Goal: Task Accomplishment & Management: Manage account settings

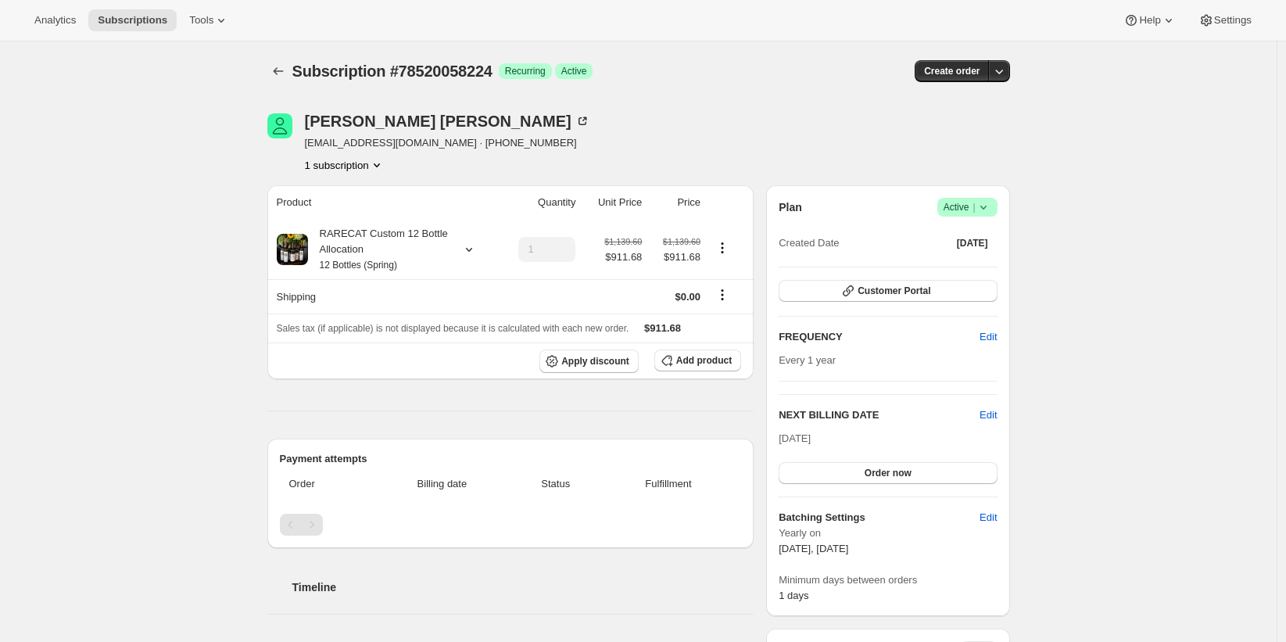
scroll to position [506, 0]
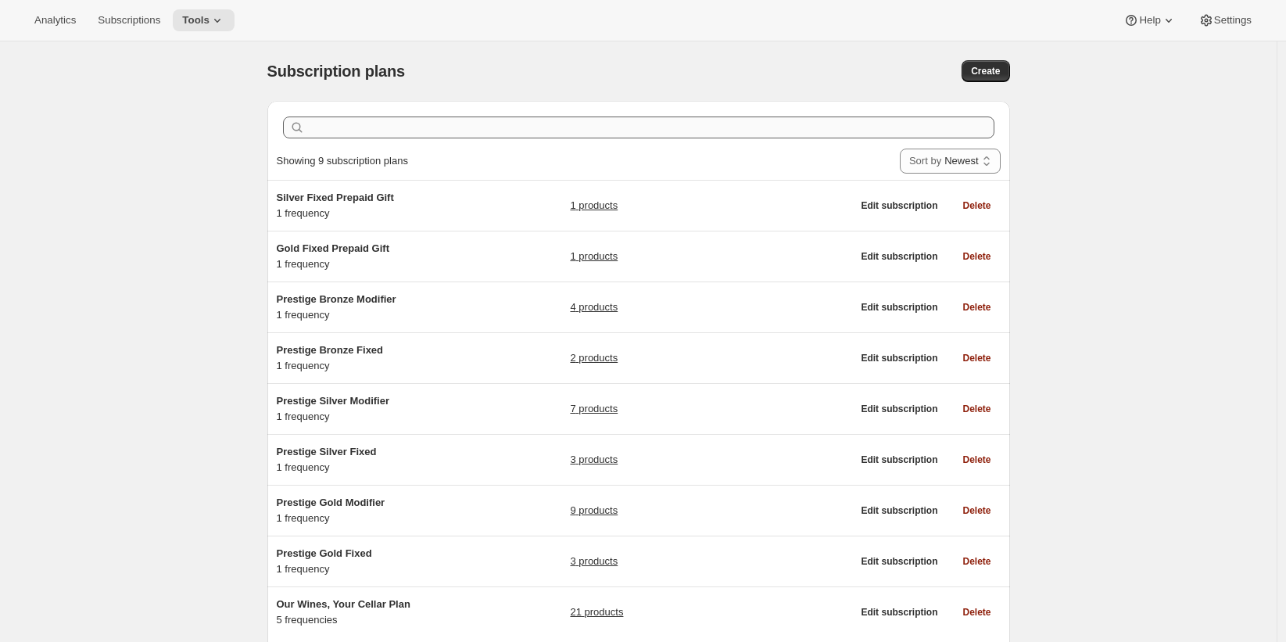
scroll to position [102, 0]
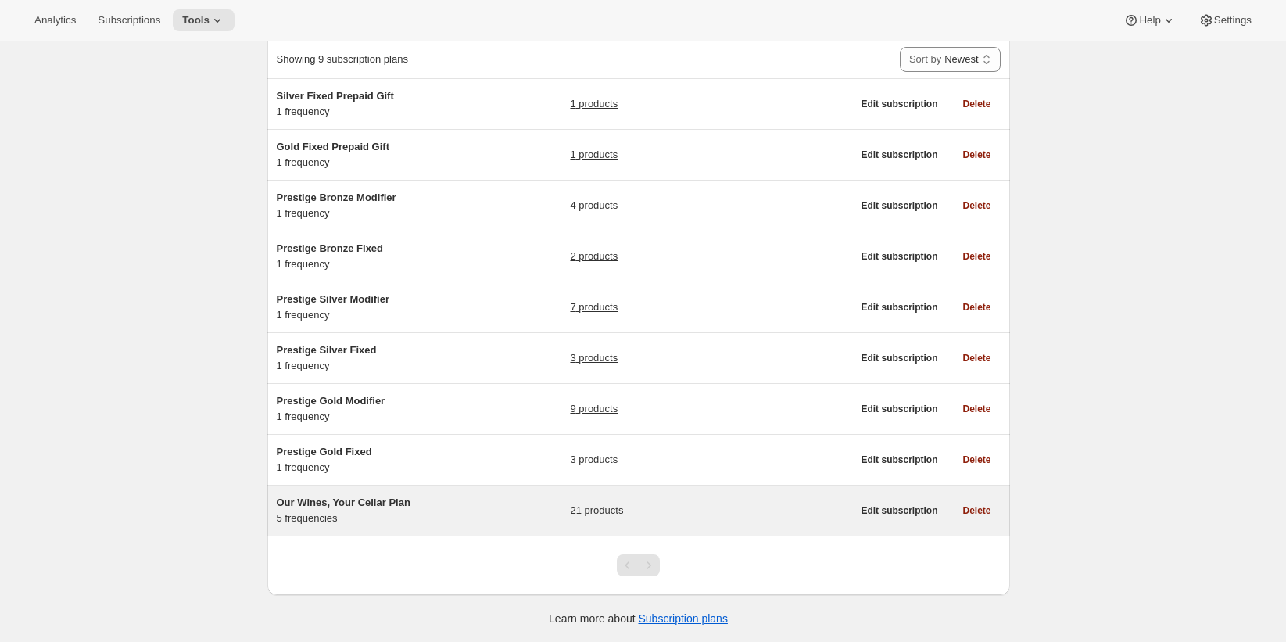
click at [490, 506] on div "Our Wines, Your Cellar Plan 5 frequencies 21 products" at bounding box center [564, 510] width 575 height 31
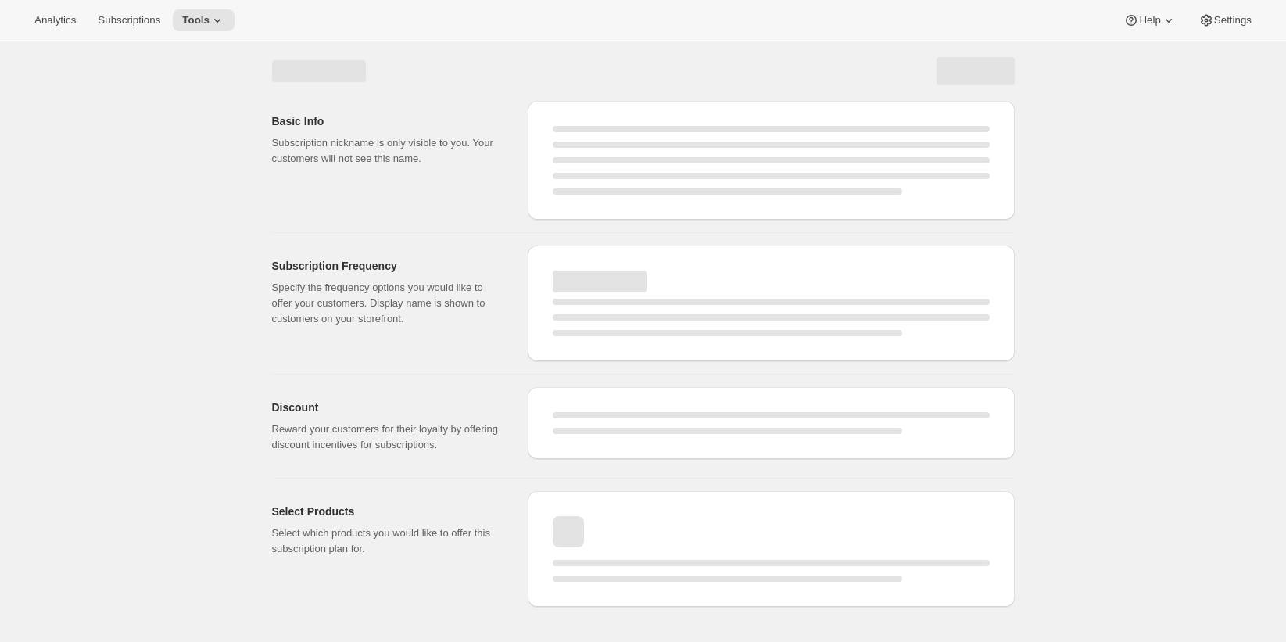
select select "WEEK"
select select "MONTH"
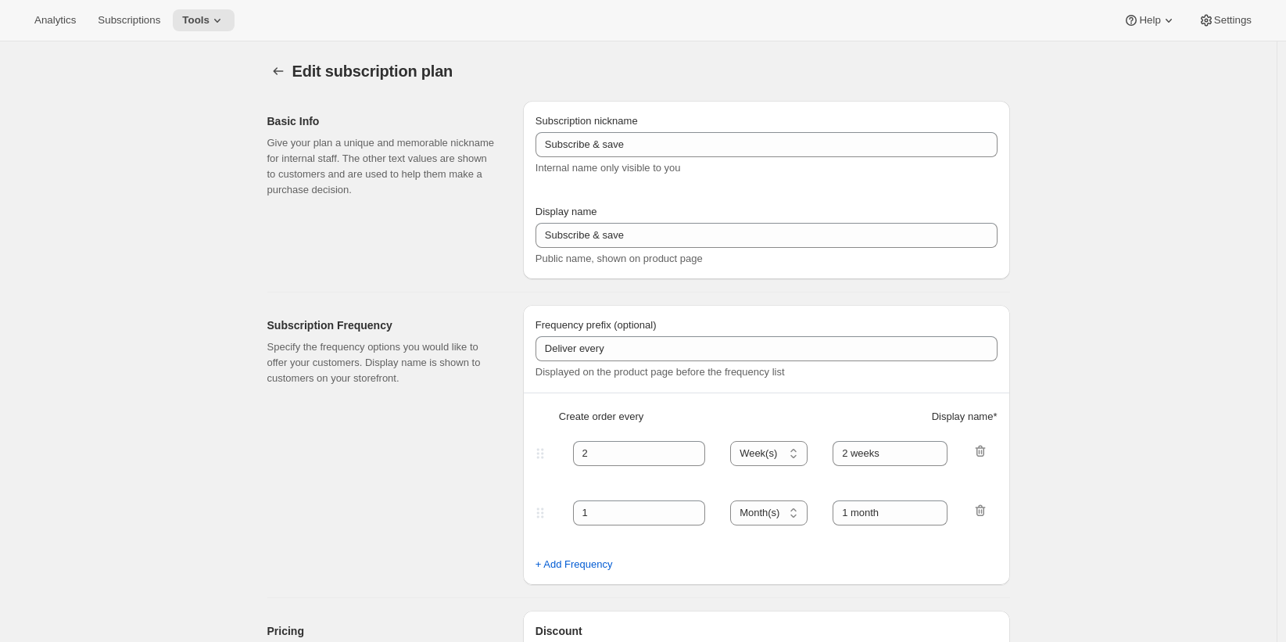
type input "Our Wines, Your Cellar Plan"
type input "Join the Club"
type input "1"
select select "MONTH"
type input "1 month"
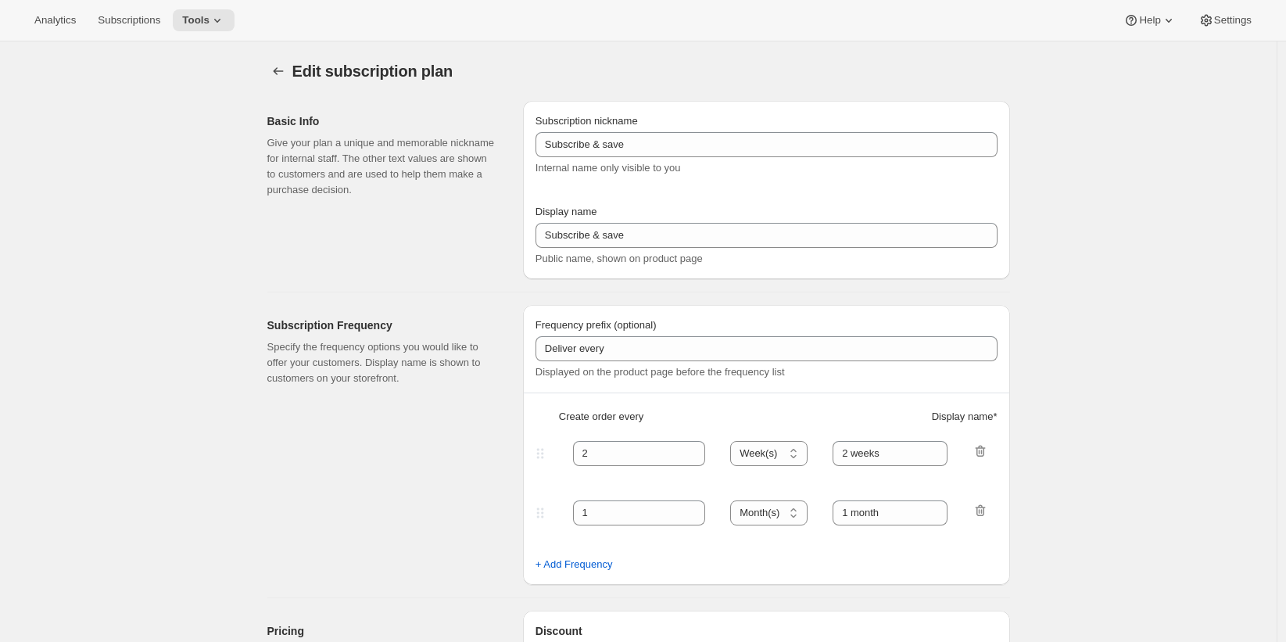
type input "2"
type input "2 months"
select select "MONTH"
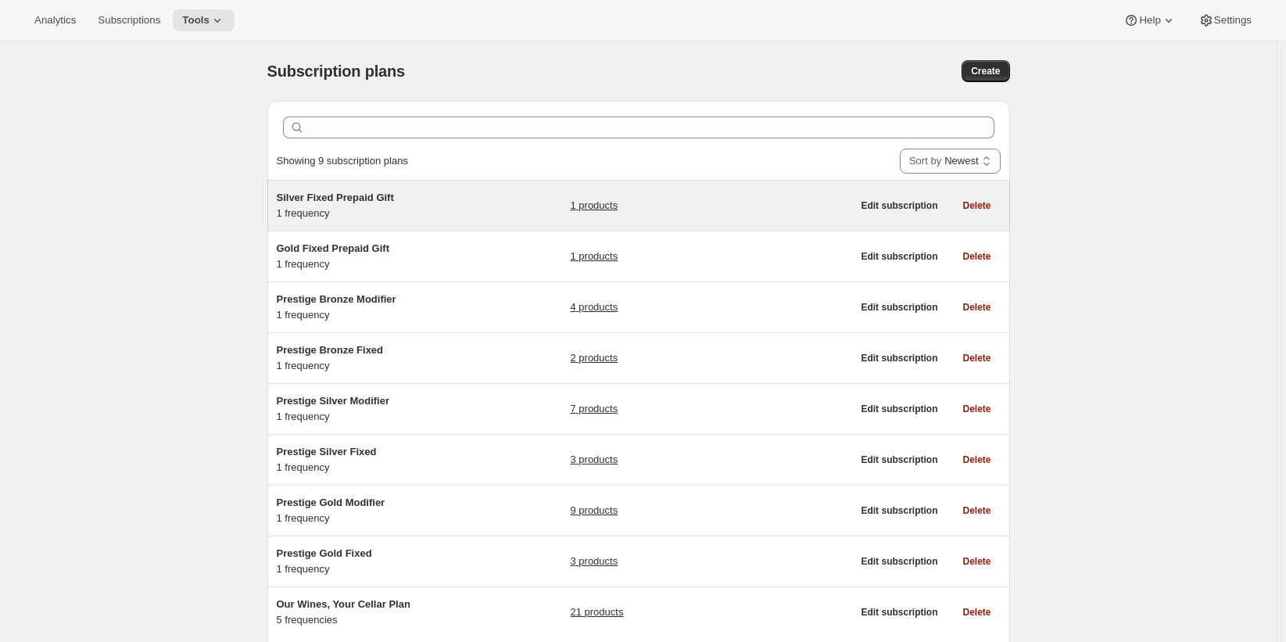
click at [486, 209] on div "Silver Fixed Prepaid Gift 1 frequency 1 products" at bounding box center [564, 205] width 575 height 31
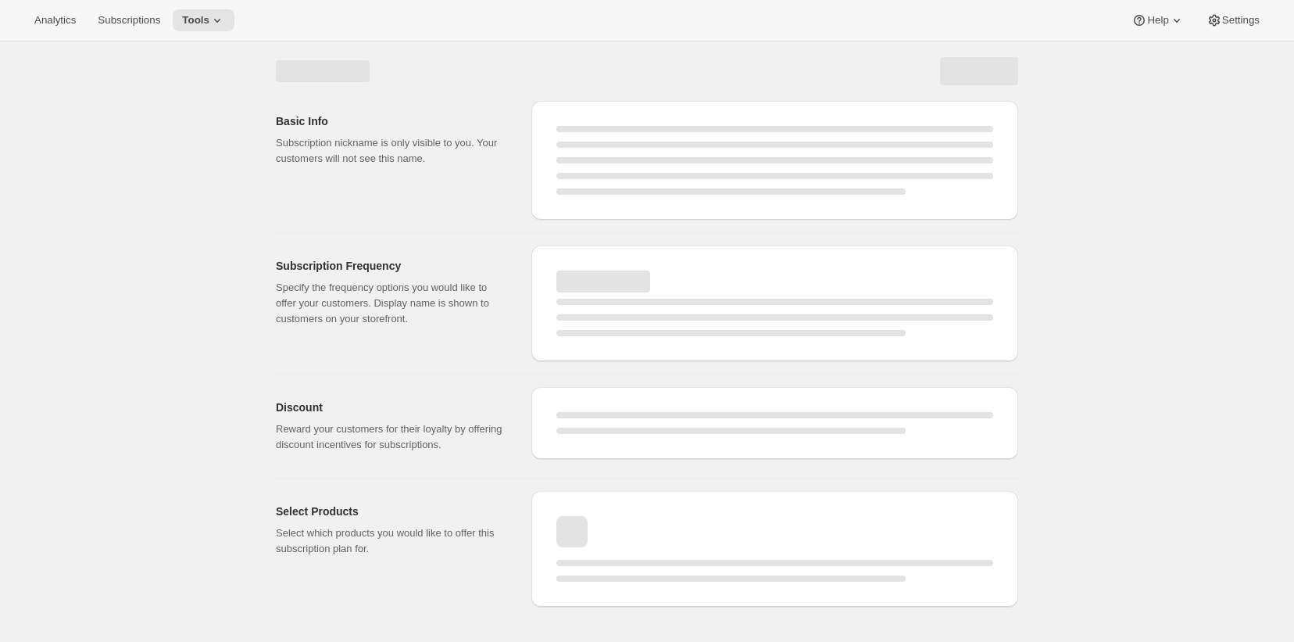
select select "WEEK"
select select "MONTH"
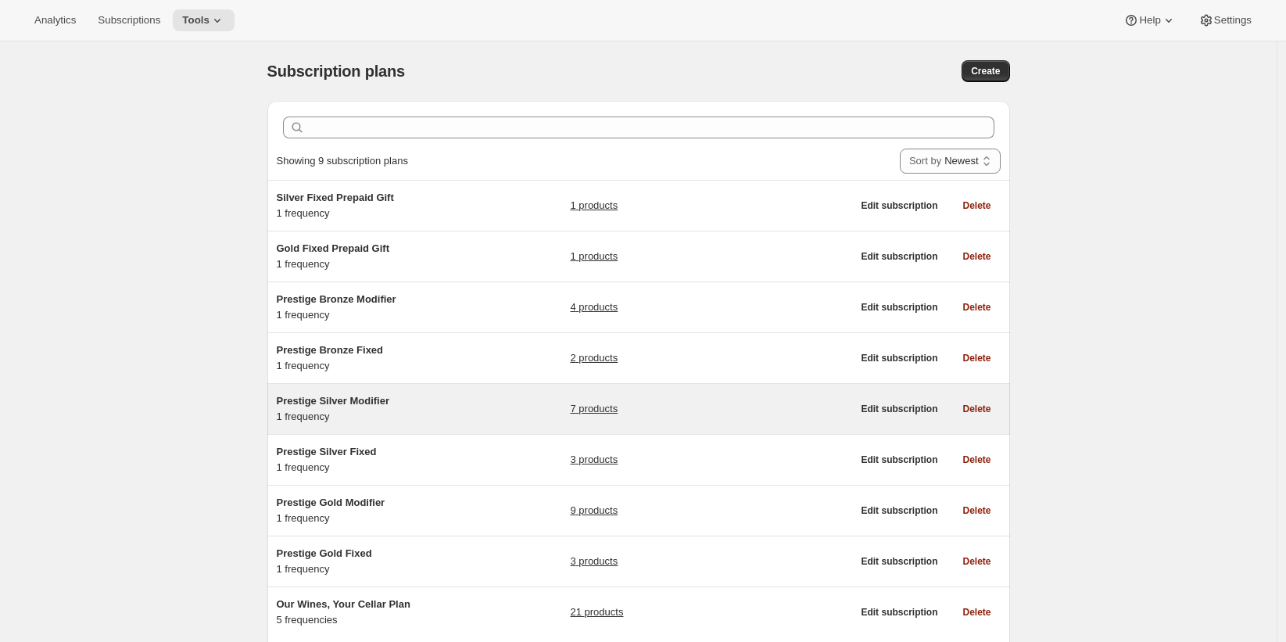
click at [499, 396] on div "Prestige Silver Modifier 1 frequency 7 products" at bounding box center [564, 408] width 575 height 31
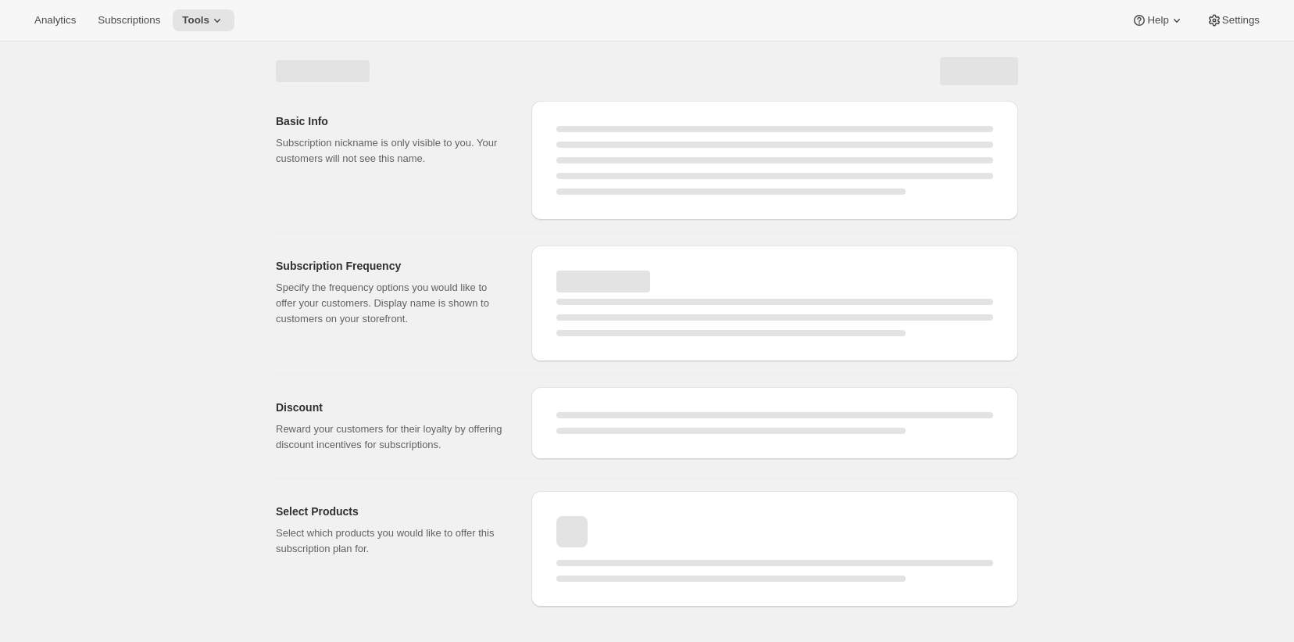
select select "WEEK"
select select "MONTH"
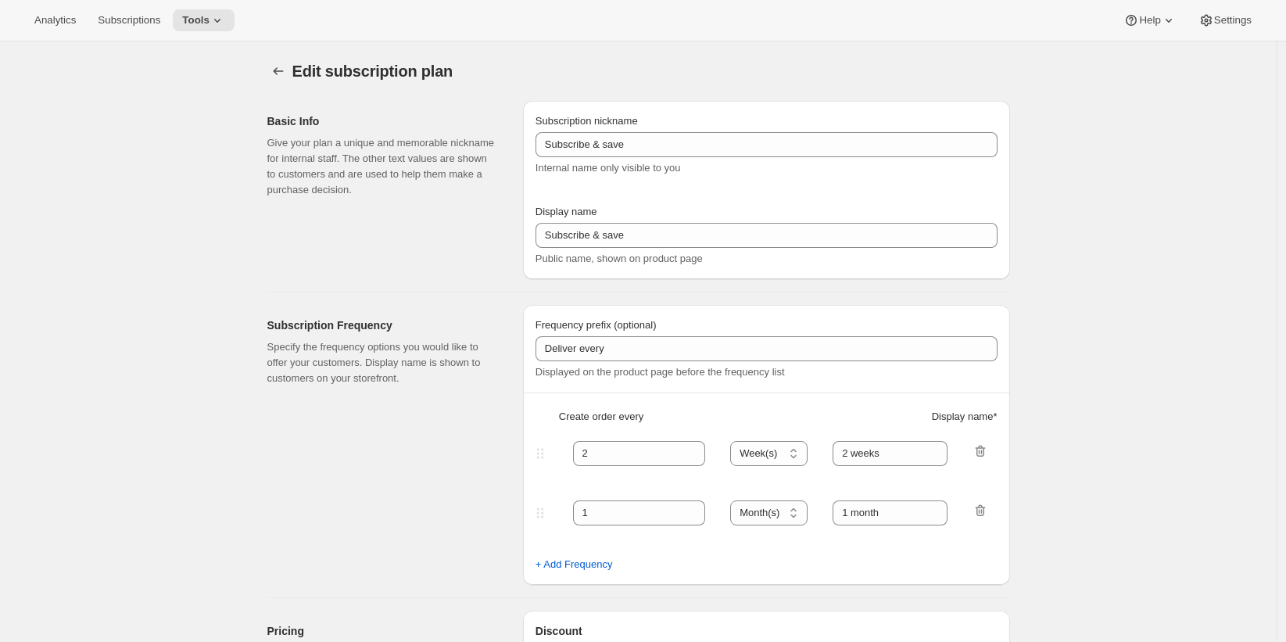
type input "Prestige Silver Modifier"
type input "Join the Silver Modifier Club"
type input "4"
type input "4 Months"
type input "Don’t forget to double-check your payment and shipping information before confi…"
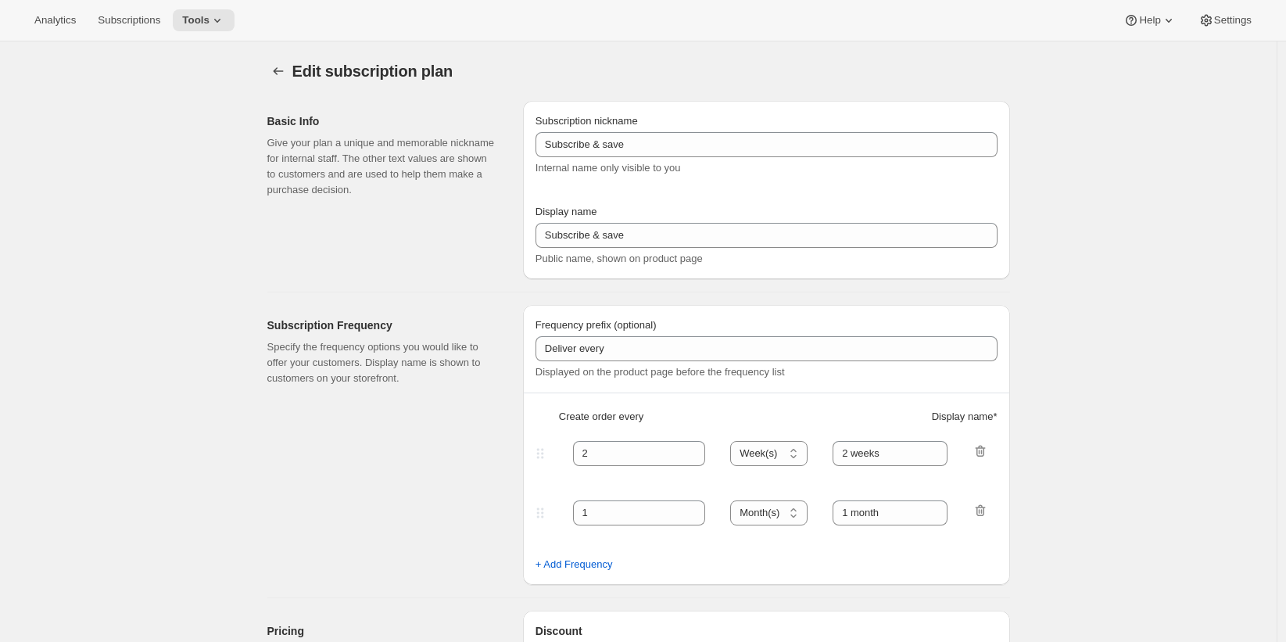
checkbox input "true"
select select "YEARDAY"
select select "2"
select select "13"
select select "6"
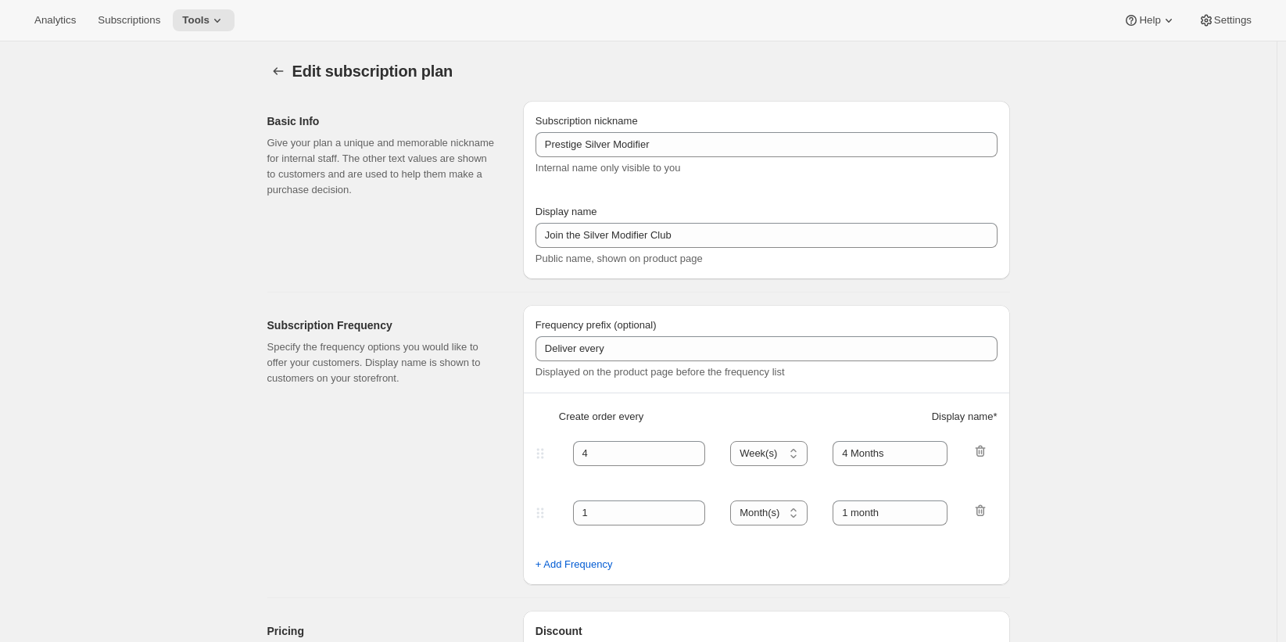
select select "13"
select select "10"
select select "13"
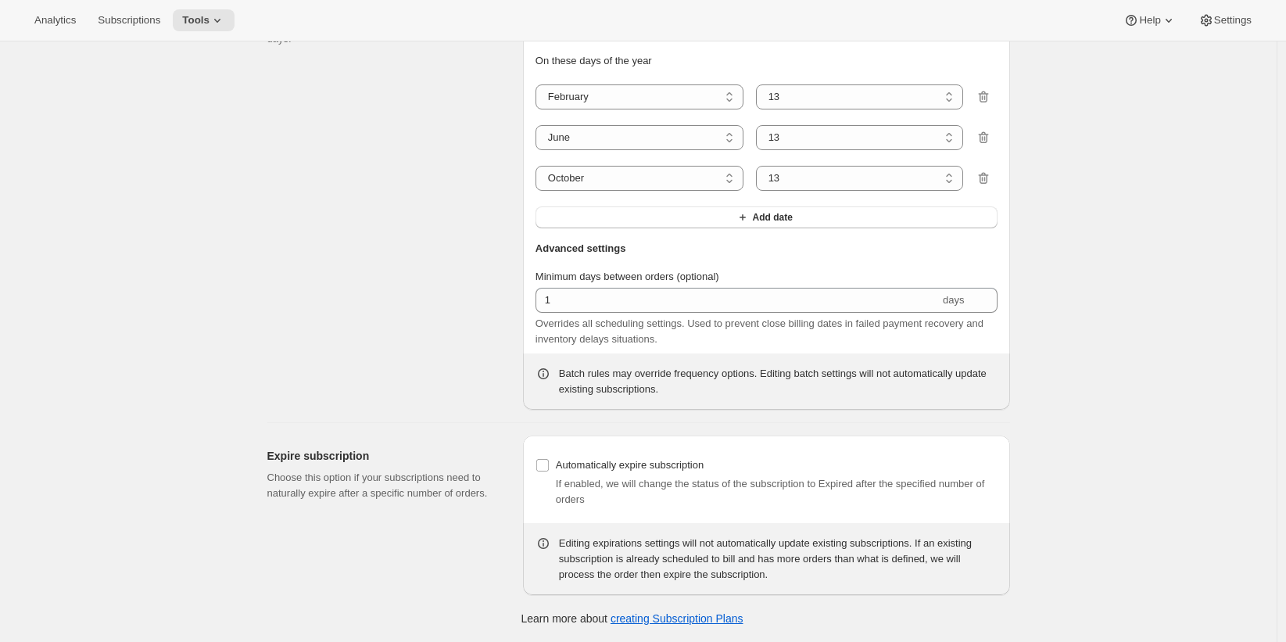
scroll to position [1540, 0]
click at [1216, 20] on span "Settings" at bounding box center [1233, 20] width 38 height 13
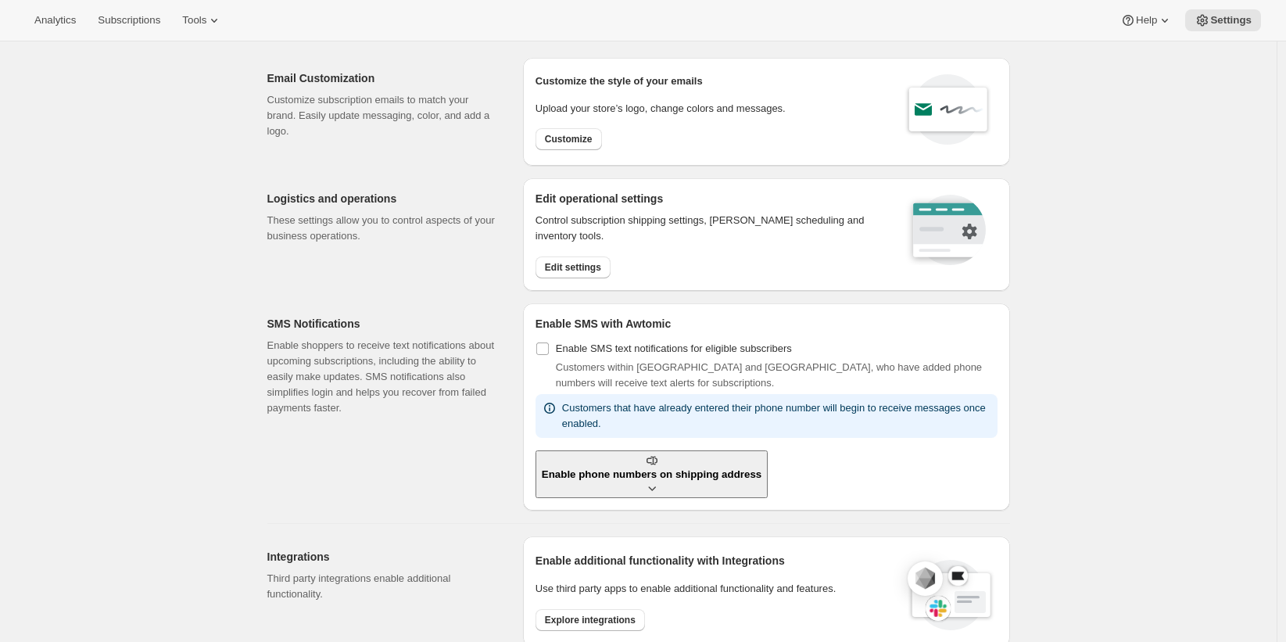
scroll to position [27, 0]
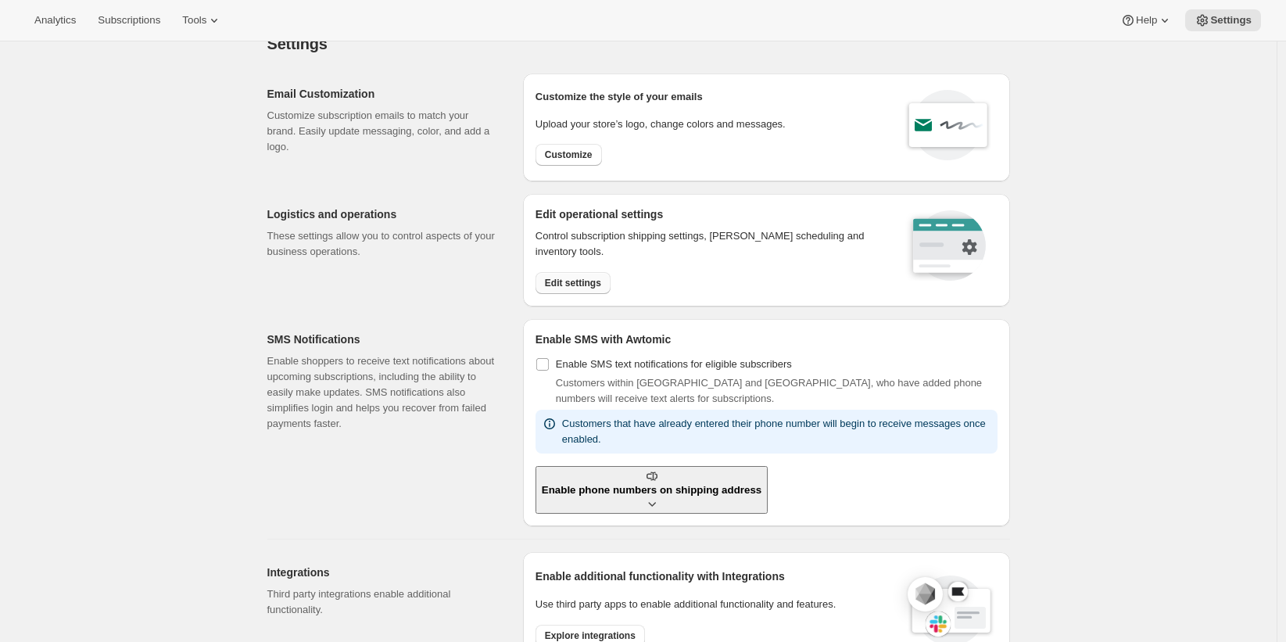
click at [600, 279] on span "Edit settings" at bounding box center [573, 283] width 56 height 13
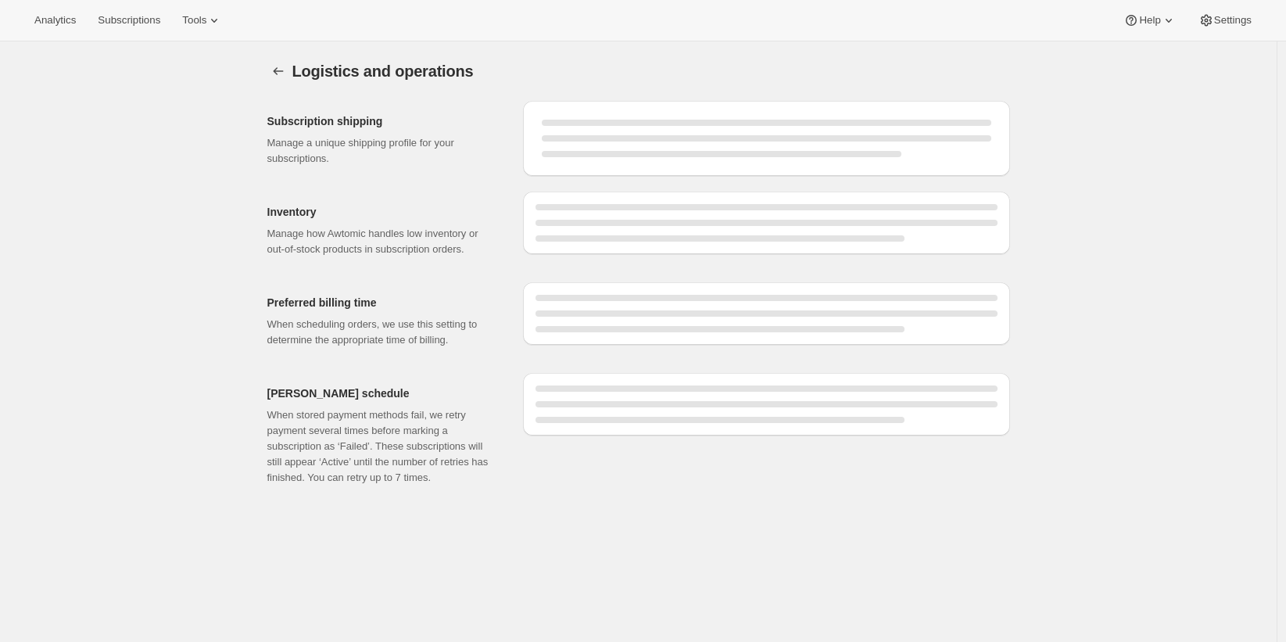
select select "08:00"
select select "DAY"
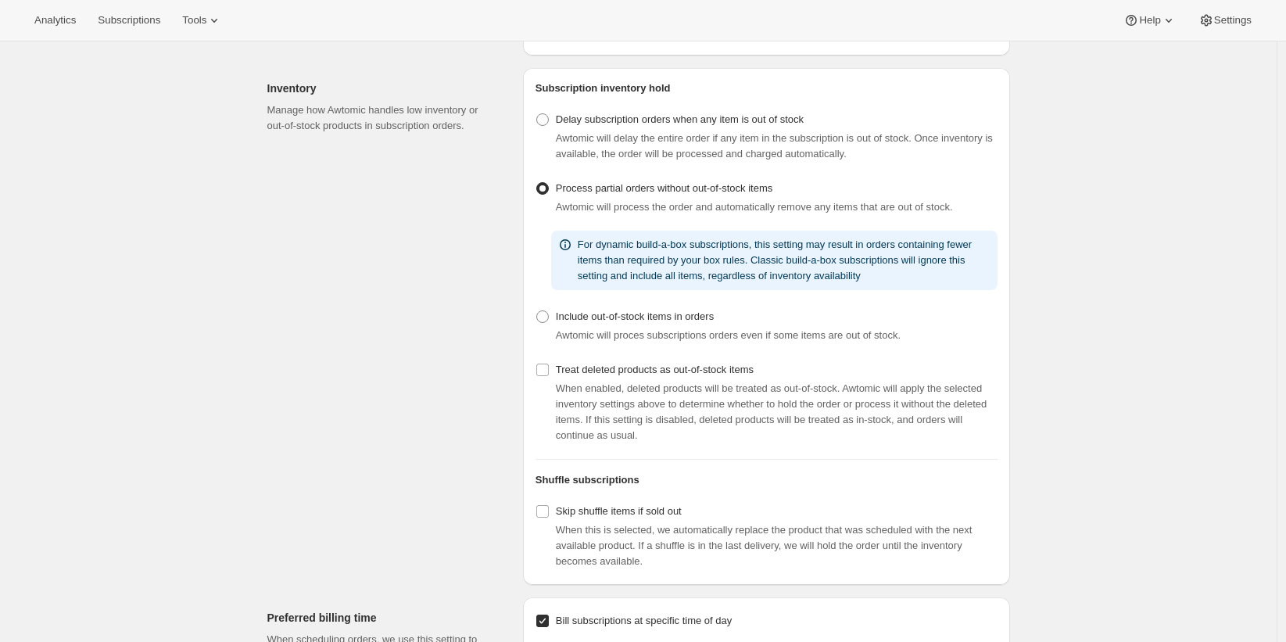
scroll to position [533, 0]
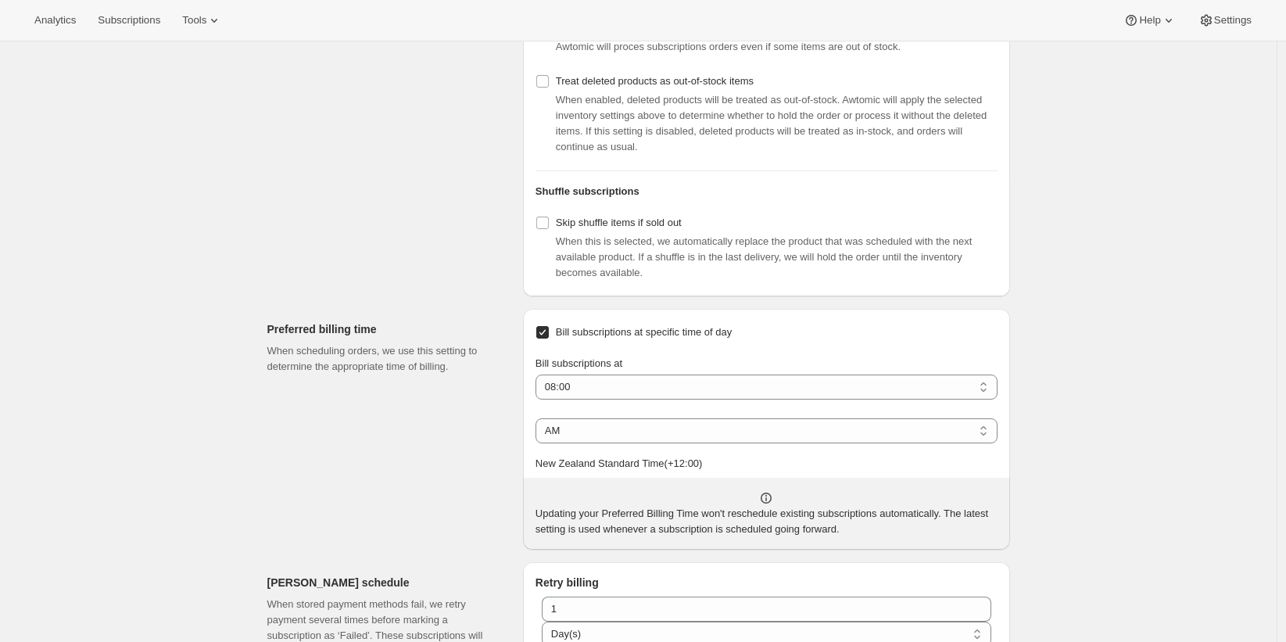
click at [1221, 302] on div "Logistics and operations. This page is ready Logistics and operations Subscript…" at bounding box center [638, 151] width 1276 height 1287
click at [1222, 300] on div "Logistics and operations. This page is ready Logistics and operations Subscript…" at bounding box center [638, 151] width 1276 height 1287
click at [1223, 300] on div "Logistics and operations. This page is ready Logistics and operations Subscript…" at bounding box center [638, 151] width 1276 height 1287
